Goal: Task Accomplishment & Management: Complete application form

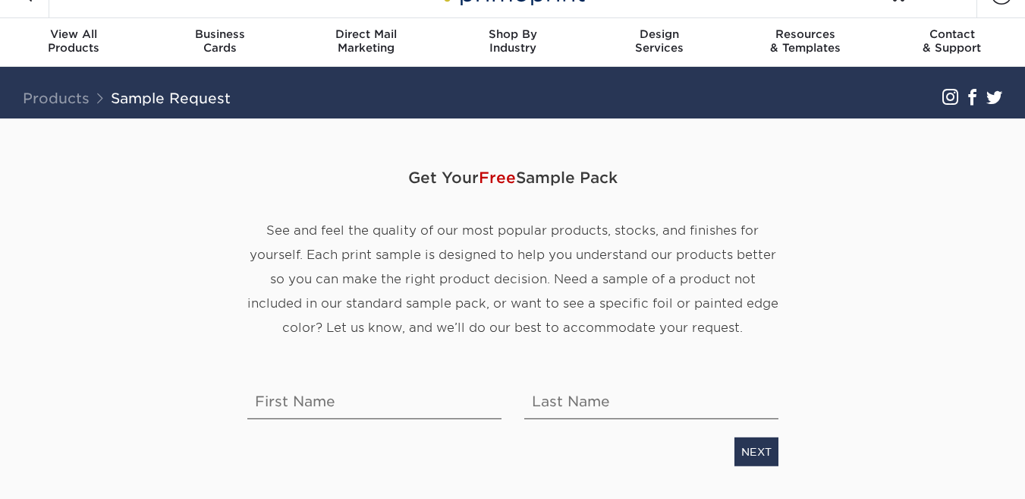
scroll to position [17, 0]
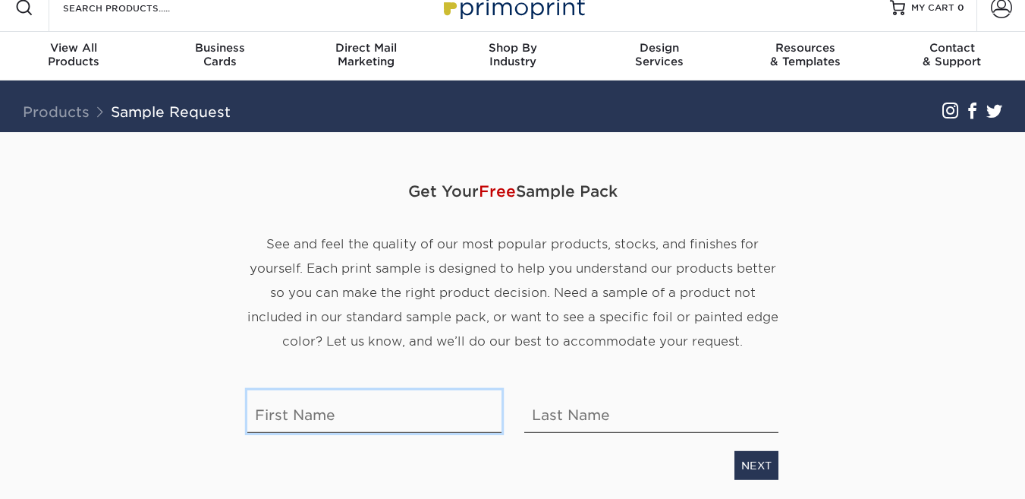
click at [414, 417] on input "text" at bounding box center [374, 411] width 254 height 43
type input "e"
type input "Esai"
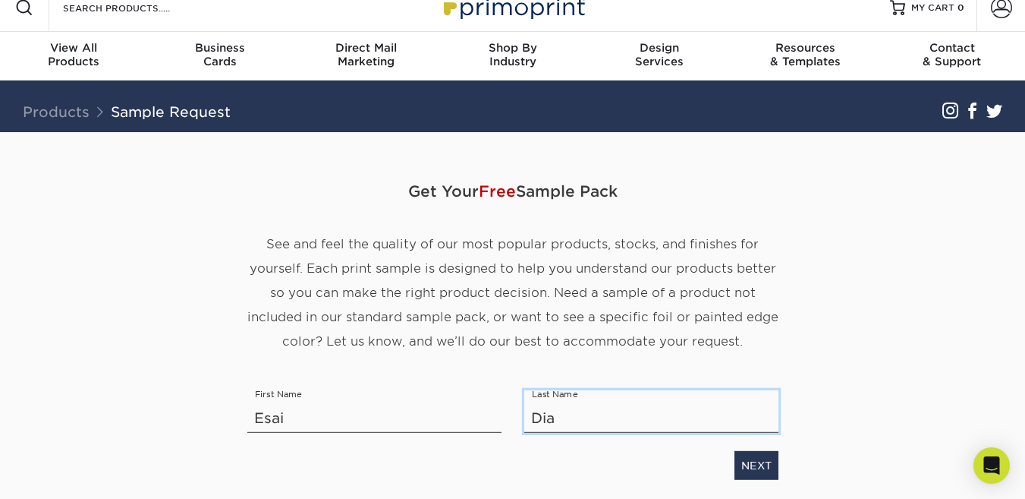
type input "[PERSON_NAME]"
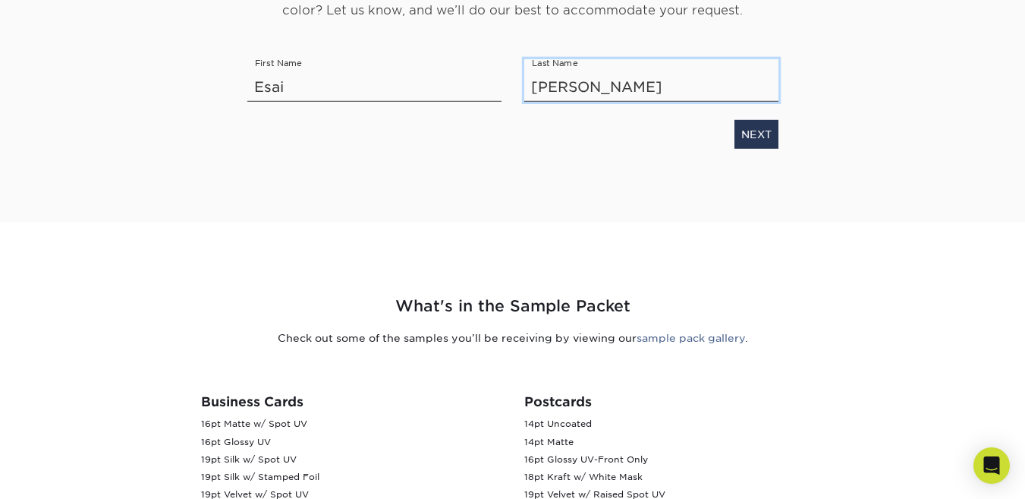
scroll to position [338, 0]
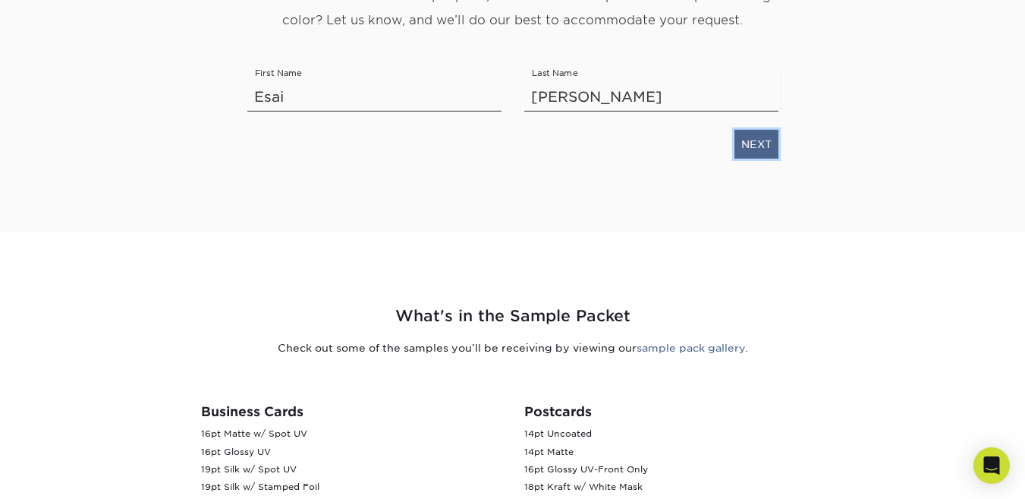
click at [766, 143] on link "NEXT" at bounding box center [757, 144] width 44 height 29
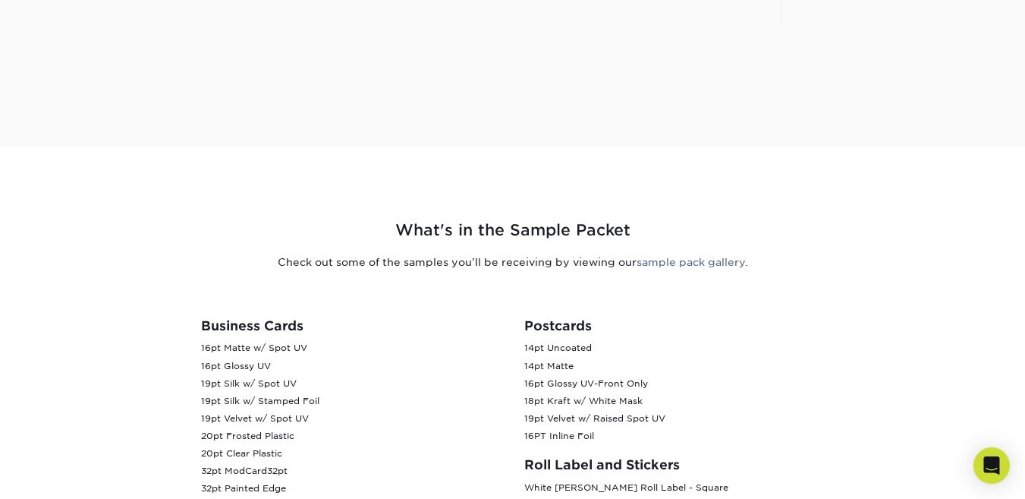
scroll to position [88, 0]
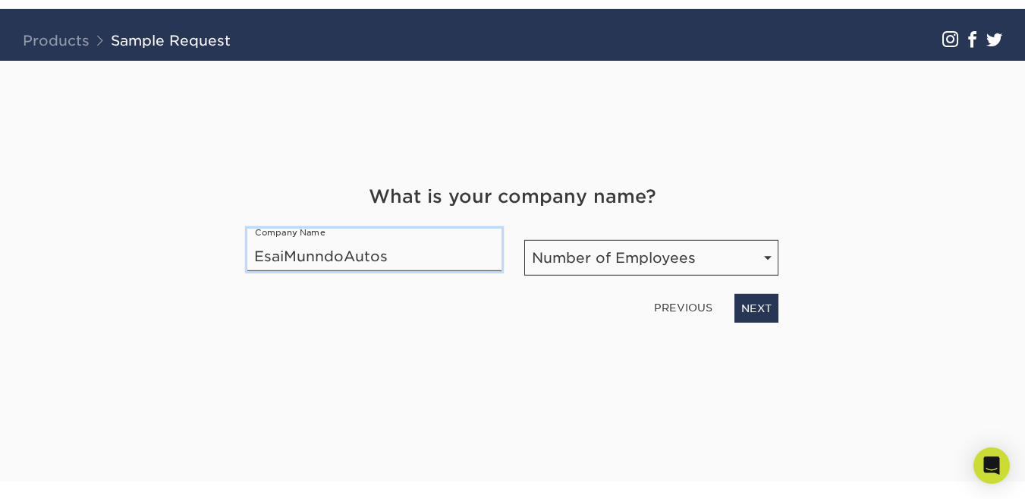
type input "EsaiMunndoAutos"
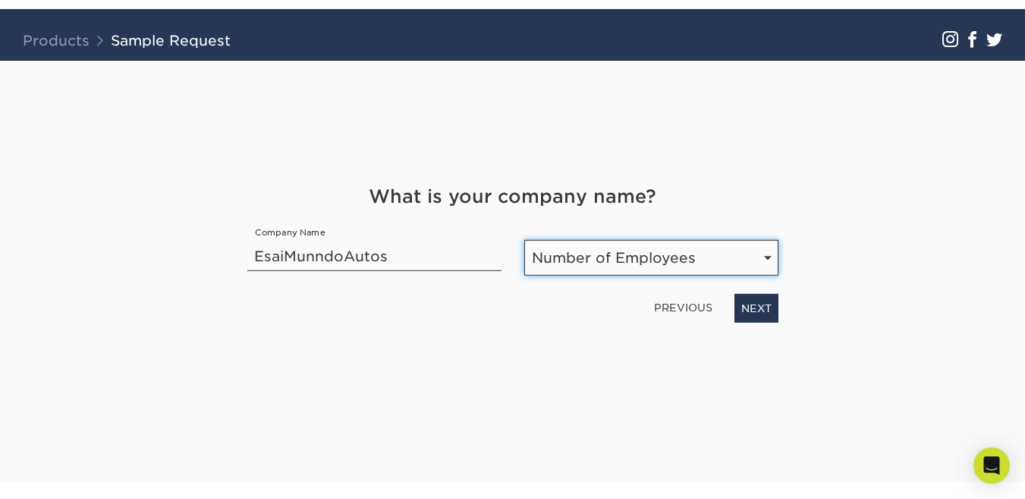
click at [754, 249] on select "Number of Employees Self-employed 1-10 employees 11-50 employees 51-200 employe…" at bounding box center [651, 258] width 254 height 36
select select "Self-employed"
click at [524, 240] on select "Number of Employees Self-employed 1-10 employees 11-50 employees 51-200 employe…" at bounding box center [651, 258] width 254 height 36
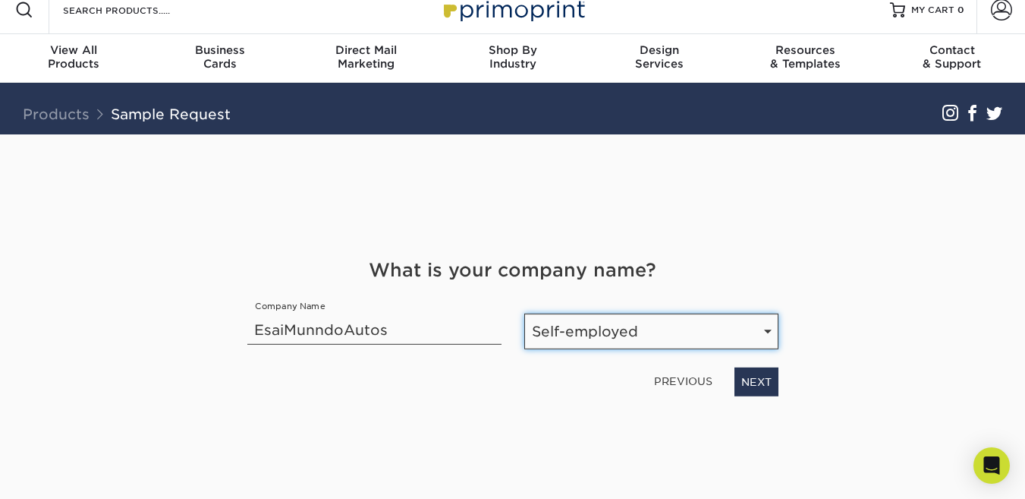
scroll to position [19, 0]
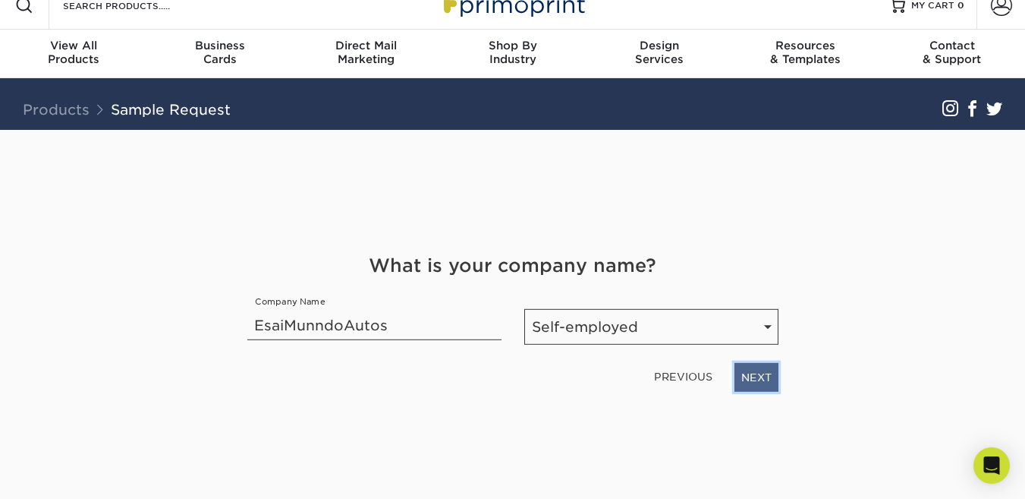
click at [764, 373] on link "NEXT" at bounding box center [757, 377] width 44 height 29
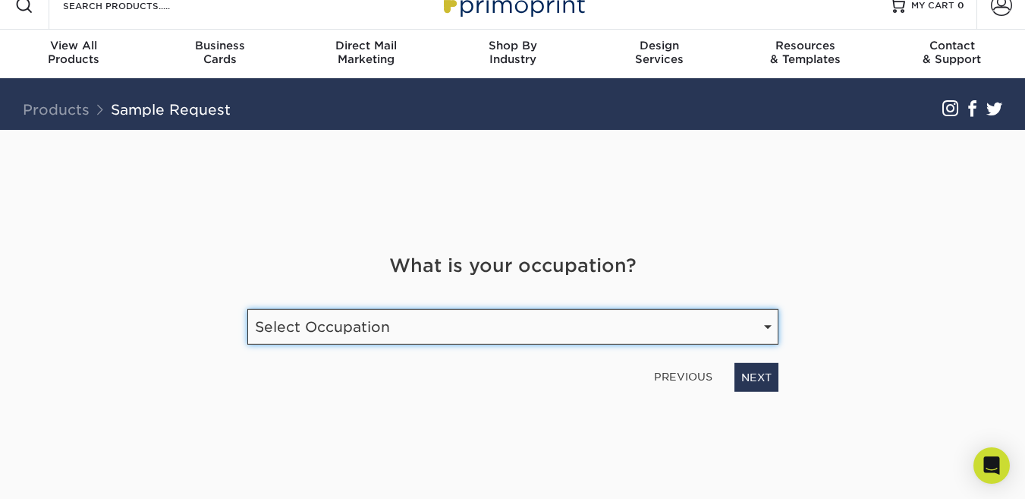
click at [757, 321] on select "Select Occupation Agency Automotive Blogger Cleaning Services Construction Educ…" at bounding box center [512, 327] width 531 height 36
click at [247, 309] on select "Select Occupation Agency Automotive Blogger Cleaning Services Construction Educ…" at bounding box center [512, 327] width 531 height 36
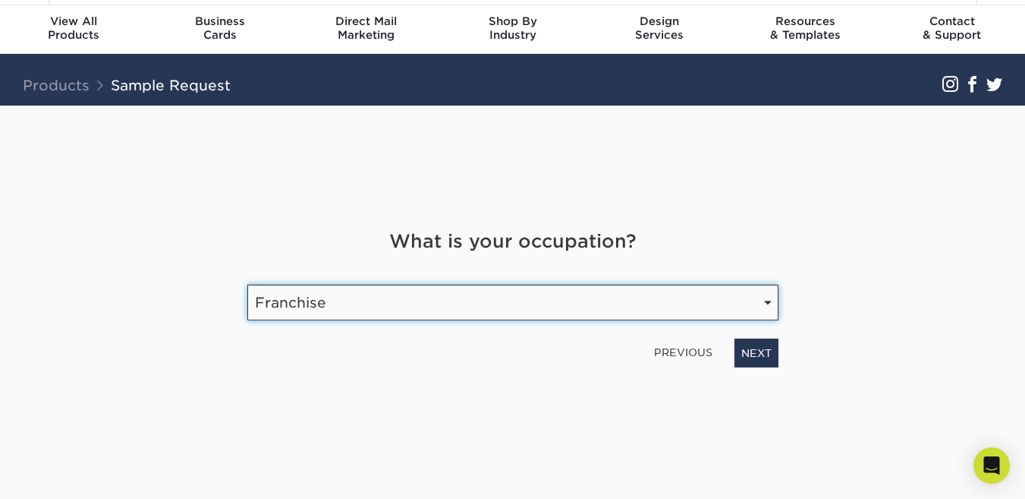
scroll to position [62, 0]
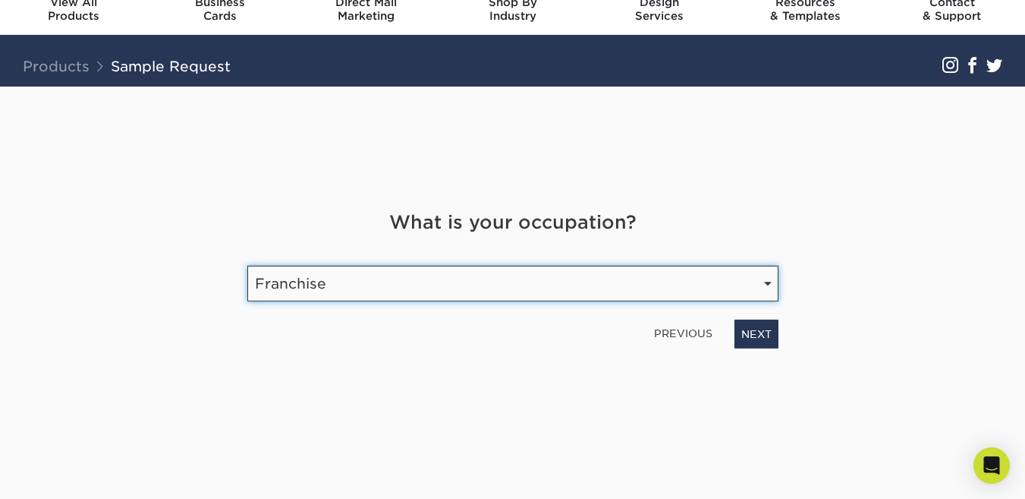
click at [764, 279] on select "Select Occupation Agency Automotive Blogger Cleaning Services Construction Educ…" at bounding box center [512, 284] width 531 height 36
click at [247, 266] on select "Select Occupation Agency Automotive Blogger Cleaning Services Construction Educ…" at bounding box center [512, 284] width 531 height 36
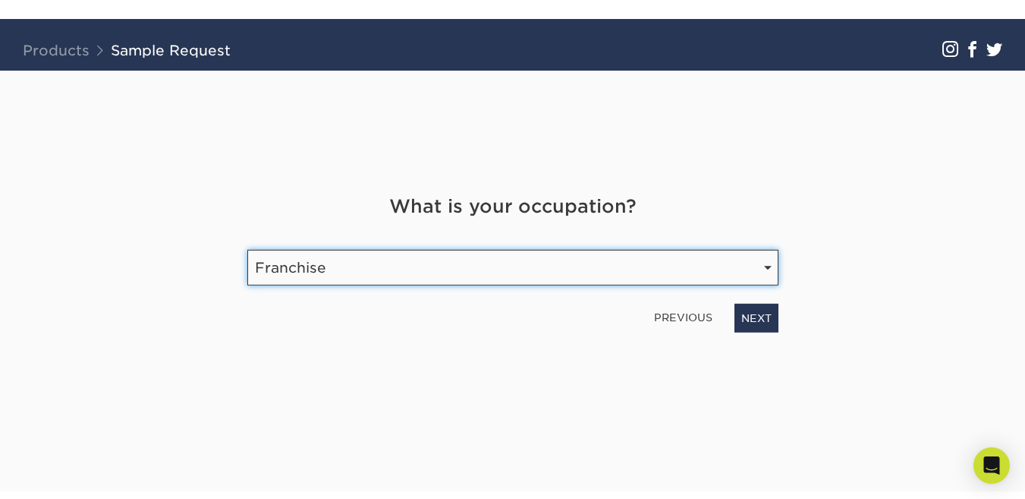
click at [752, 262] on select "Select Occupation Agency Automotive Blogger Cleaning Services Construction Educ…" at bounding box center [512, 268] width 531 height 36
click at [247, 250] on select "Select Occupation Agency Automotive Blogger Cleaning Services Construction Educ…" at bounding box center [512, 268] width 531 height 36
click at [761, 254] on select "Select Occupation Agency Automotive Blogger Cleaning Services Construction Educ…" at bounding box center [512, 268] width 531 height 36
click at [764, 278] on select "Select Occupation Agency Automotive Blogger Cleaning Services Construction Educ…" at bounding box center [512, 268] width 531 height 36
click at [778, 267] on select "Select Occupation Agency Automotive Blogger Cleaning Services Construction Educ…" at bounding box center [512, 268] width 531 height 36
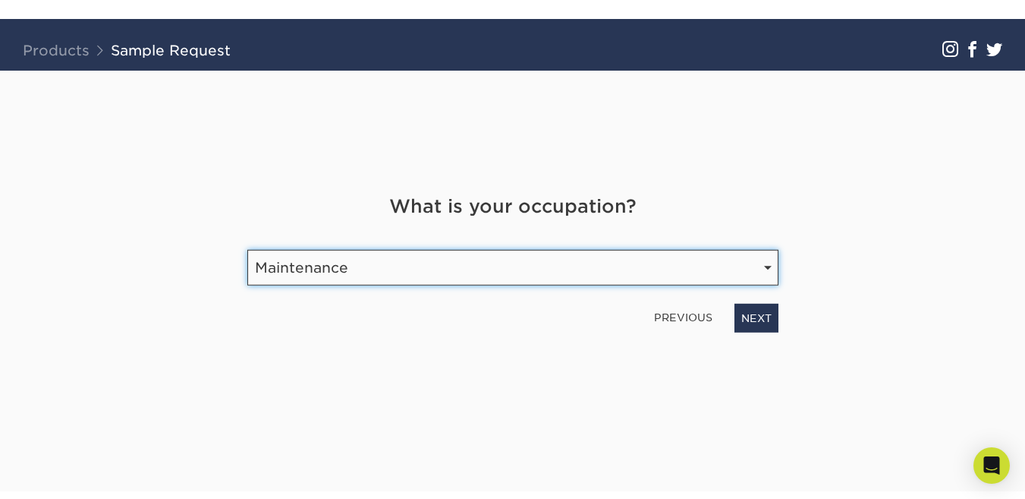
select select "Automotive"
click at [247, 250] on select "Select Occupation Agency Automotive Blogger Cleaning Services Construction Educ…" at bounding box center [512, 268] width 531 height 36
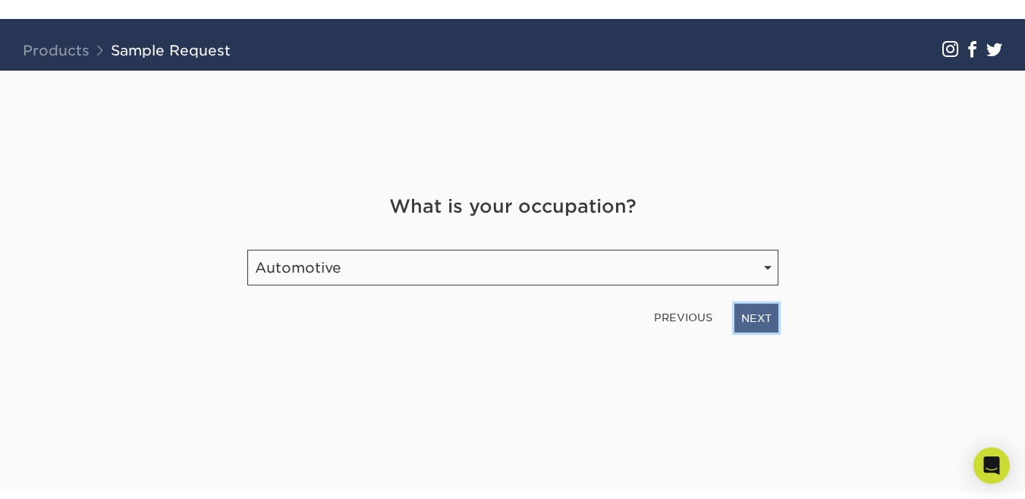
click at [771, 321] on link "NEXT" at bounding box center [757, 318] width 44 height 29
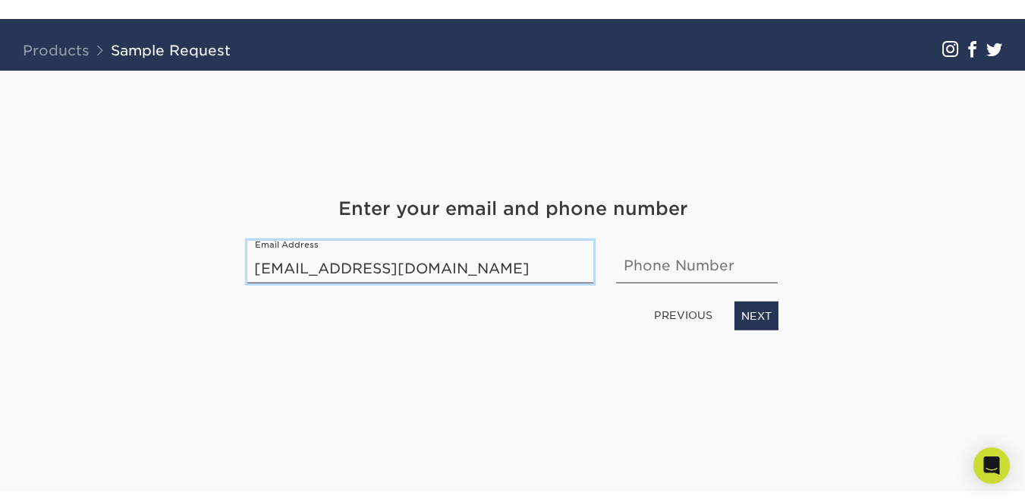
type input "diazesai0@gmail.com"
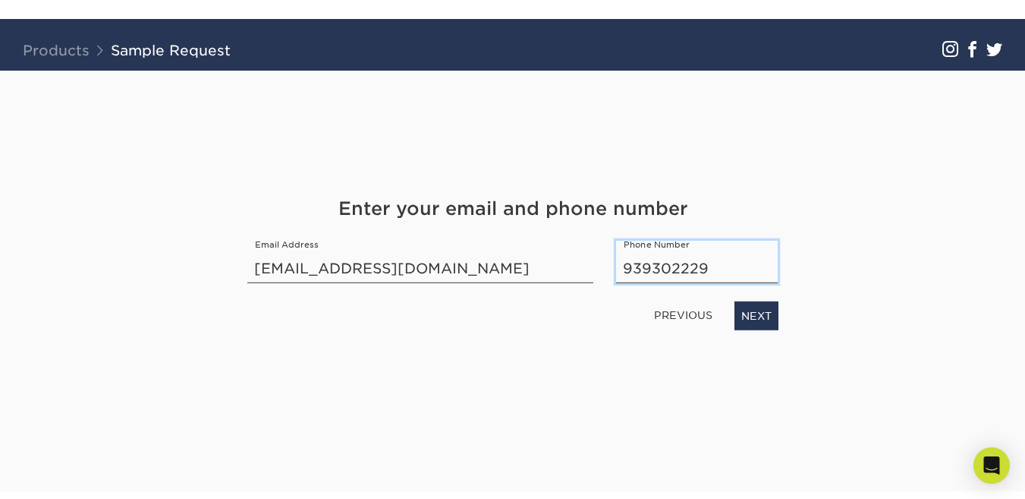
type input "9393022298"
click at [762, 311] on link "NEXT" at bounding box center [757, 315] width 44 height 29
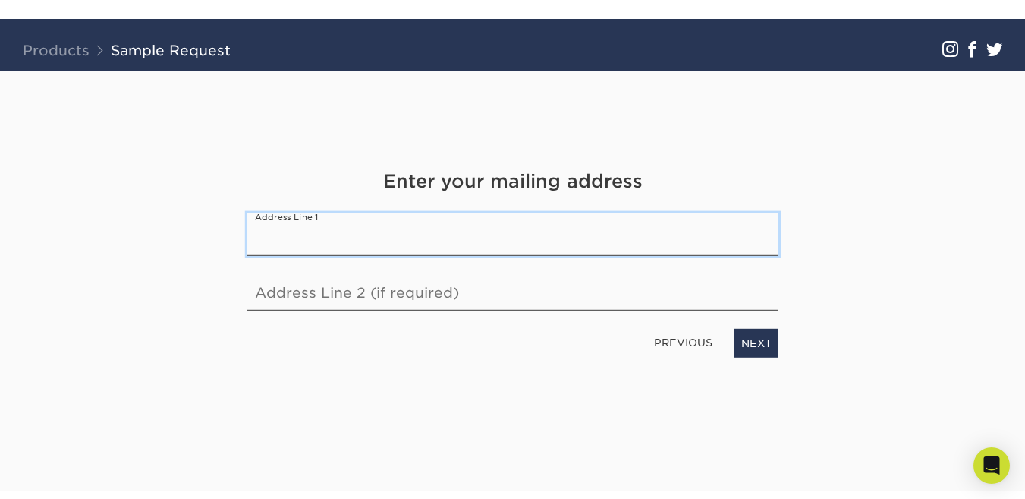
paste input "859 Av. Luis Muñoz Rivera, San Juan, 00925"
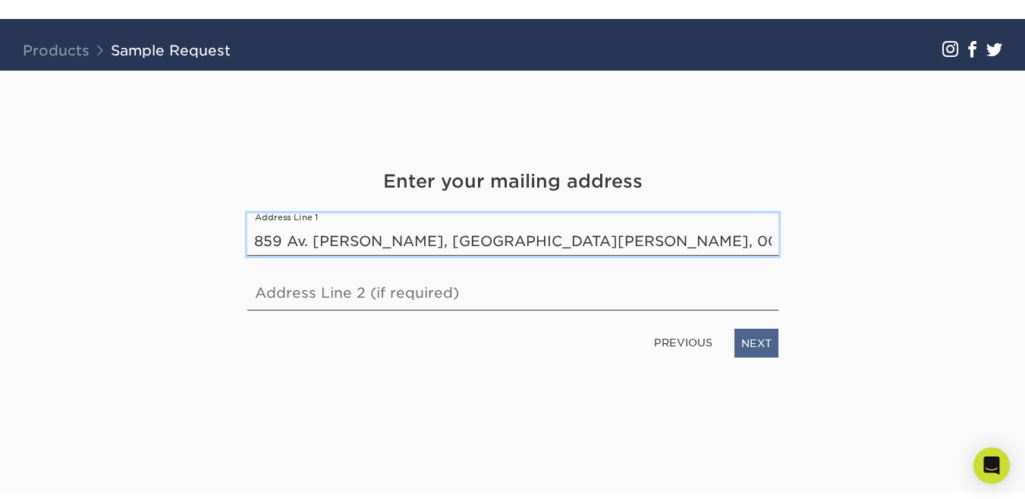
type input "859 Av. Luis Muñoz Rivera, San Juan, 00925"
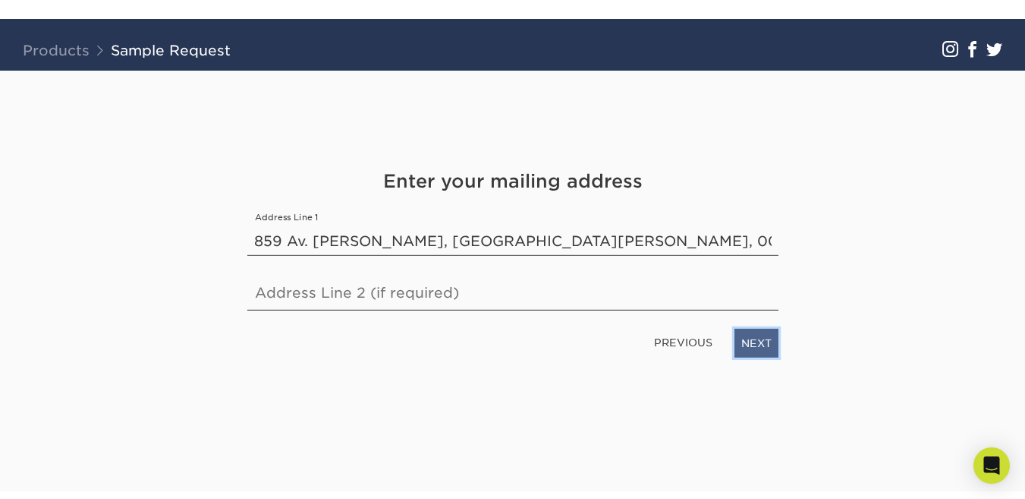
click at [754, 354] on link "NEXT" at bounding box center [757, 343] width 44 height 29
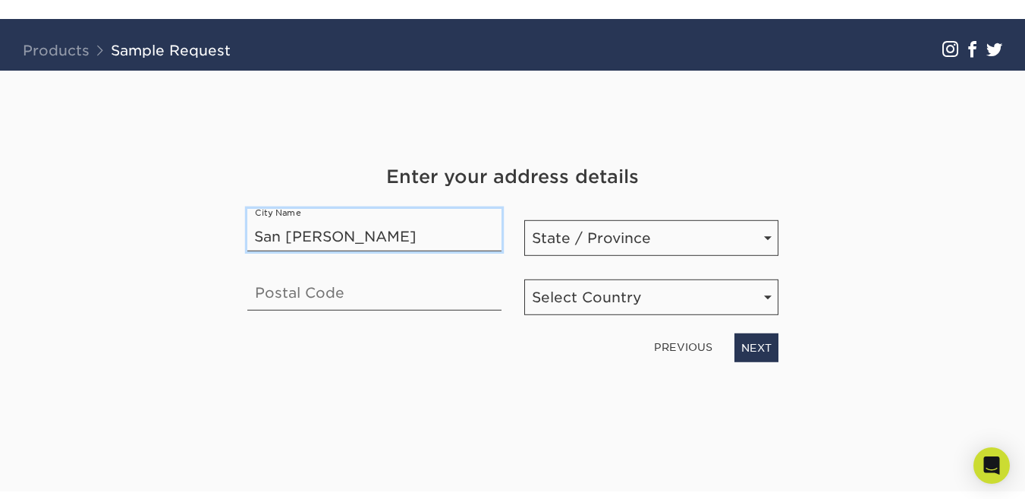
type input "San Juan"
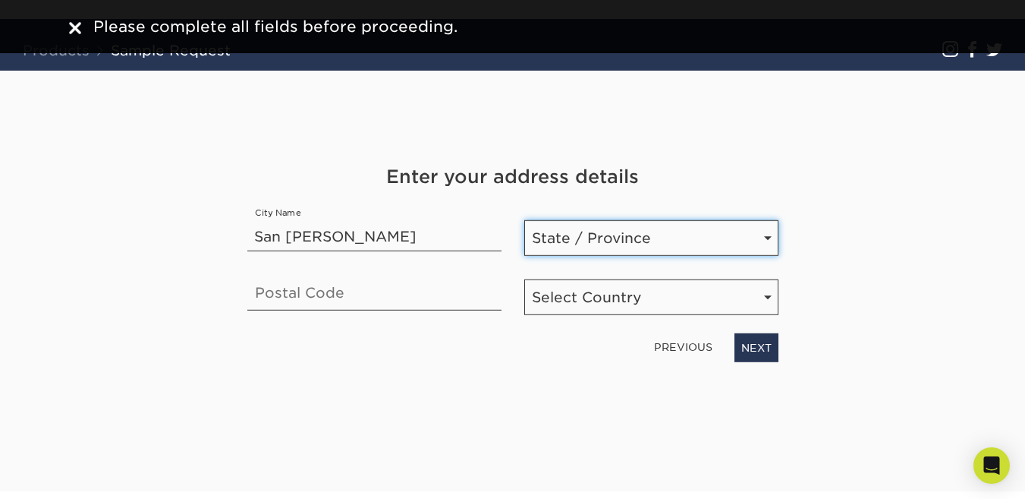
click at [771, 250] on select "State / Province Alabama Alaska Arizona Arkansas California Colorado Connecticu…" at bounding box center [651, 238] width 254 height 36
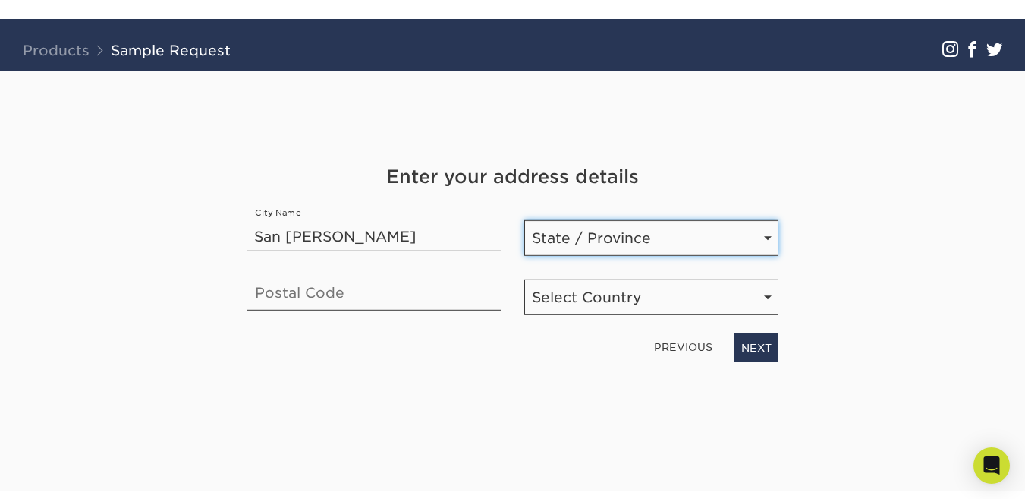
select select "PR"
click at [524, 220] on select "State / Province Alabama Alaska Arizona Arkansas California Colorado Connecticu…" at bounding box center [651, 238] width 254 height 36
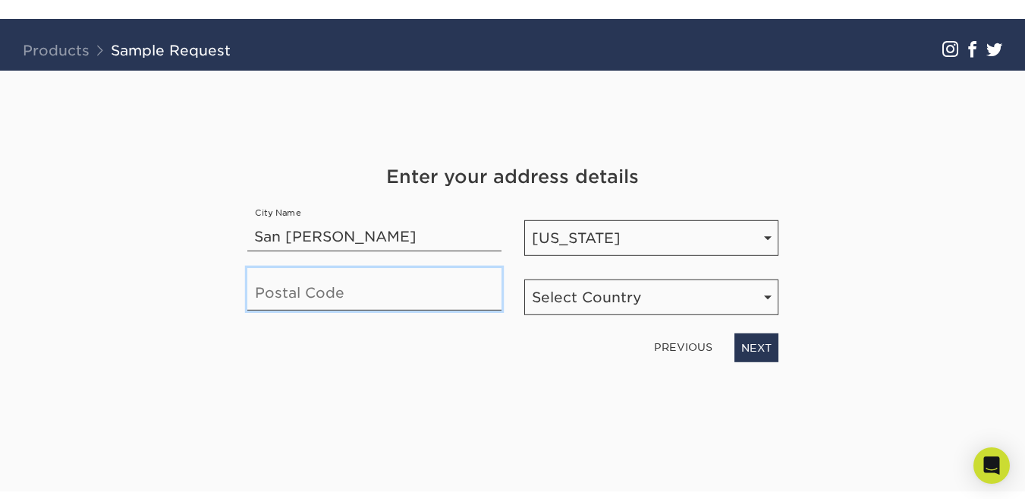
click at [430, 288] on input "text" at bounding box center [374, 289] width 254 height 43
type input "00926"
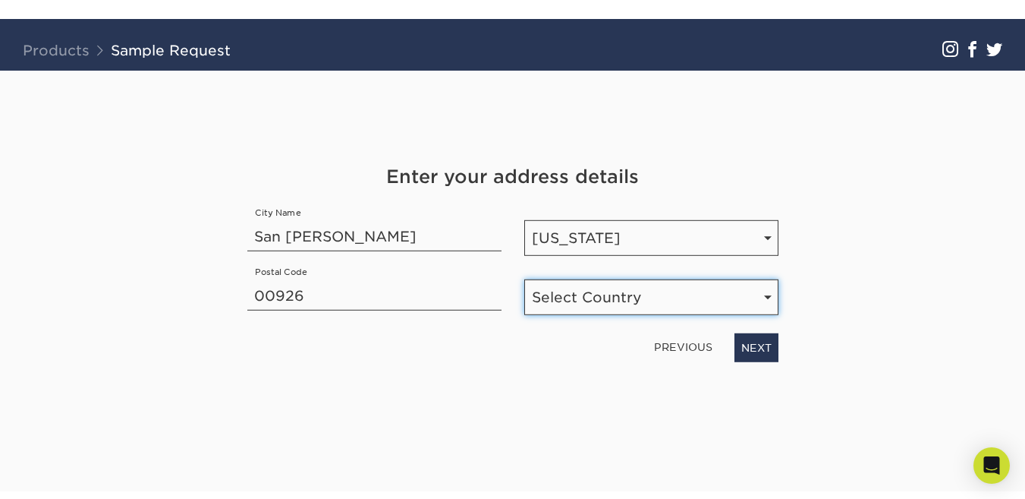
click at [770, 293] on select "Select Country United States Canada" at bounding box center [651, 297] width 254 height 36
select select "US"
click at [524, 279] on select "Select Country United States Canada" at bounding box center [651, 297] width 254 height 36
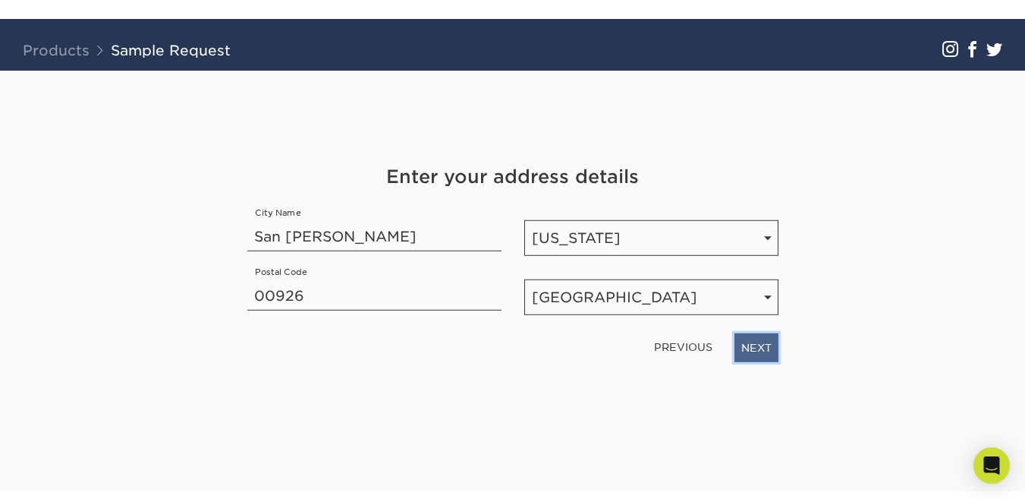
click at [758, 343] on link "NEXT" at bounding box center [757, 347] width 44 height 29
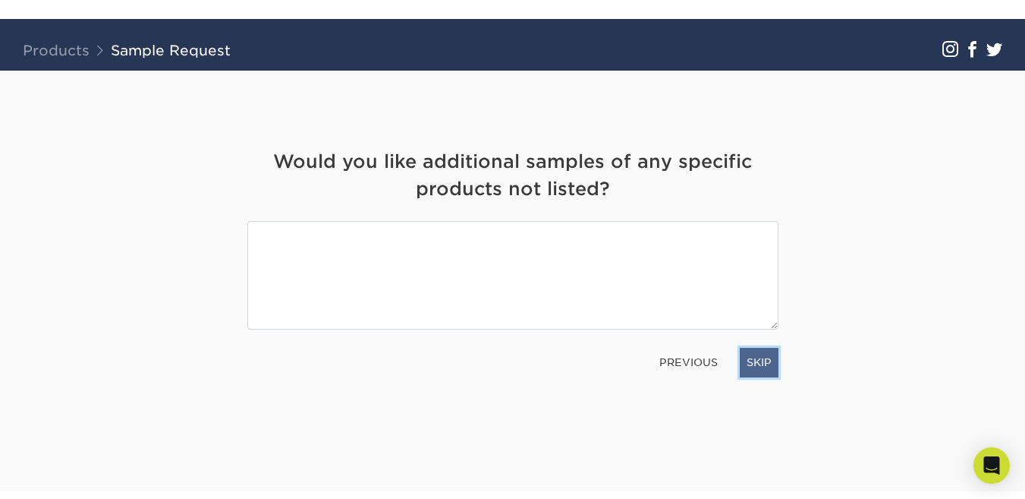
click at [767, 367] on link "SKIP" at bounding box center [759, 362] width 39 height 29
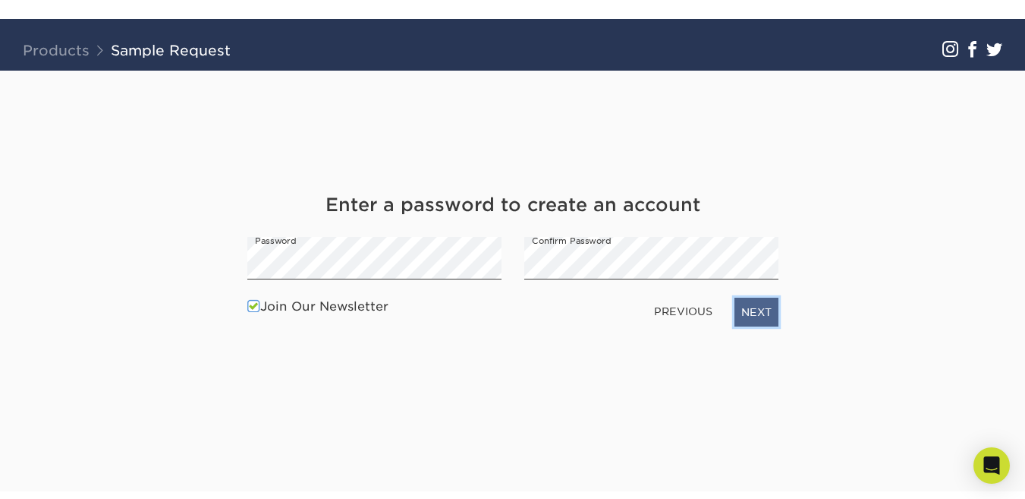
click at [761, 310] on link "NEXT" at bounding box center [757, 312] width 44 height 29
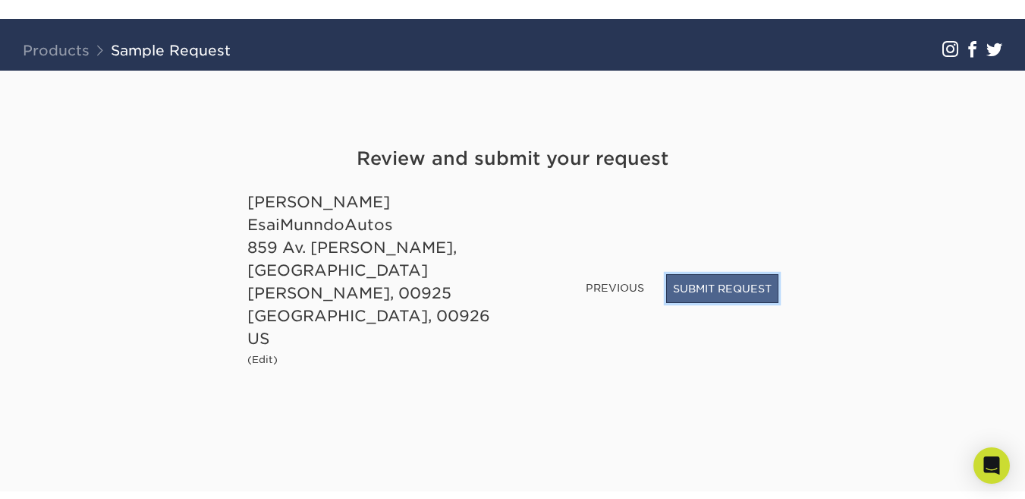
click at [738, 303] on button "SUBMIT REQUEST" at bounding box center [722, 288] width 112 height 29
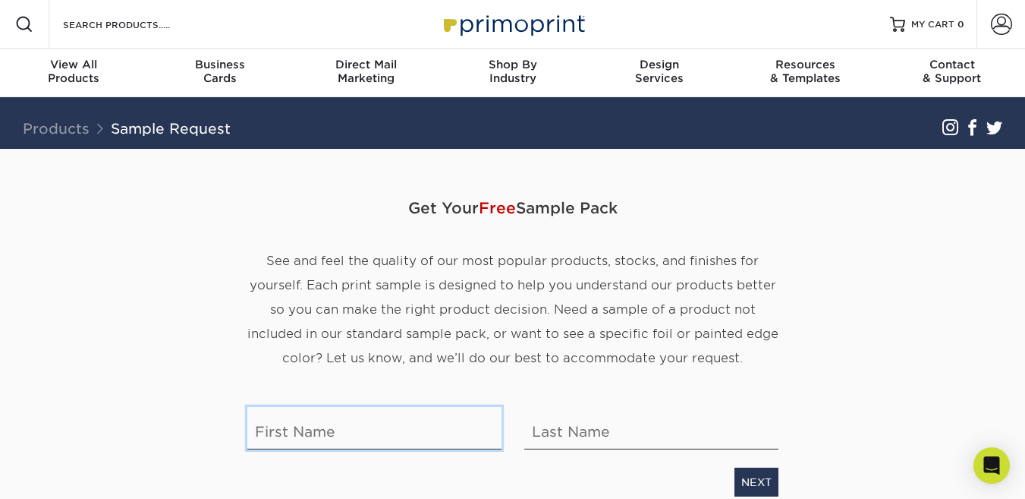
click at [433, 433] on input "text" at bounding box center [374, 428] width 254 height 43
type input "Esai"
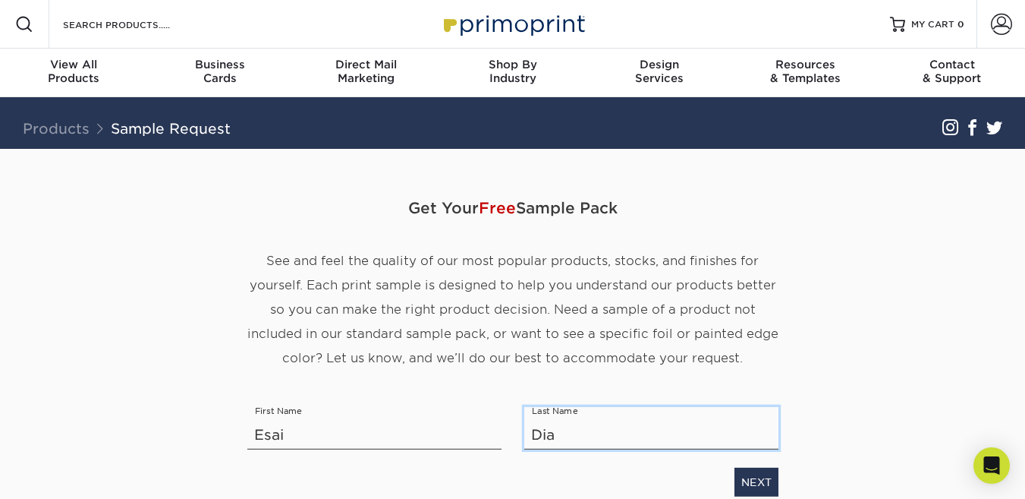
type input "[PERSON_NAME]"
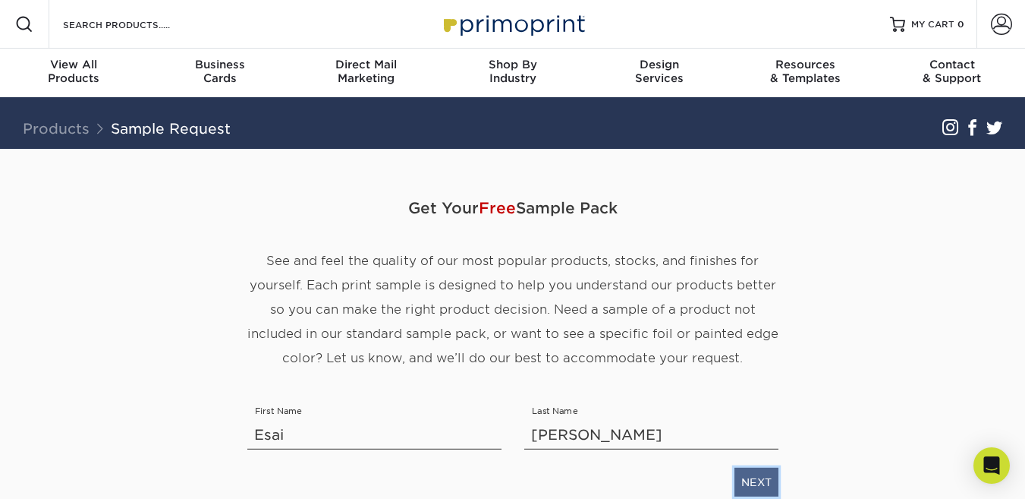
click at [757, 477] on link "NEXT" at bounding box center [757, 482] width 44 height 29
